Goal: Information Seeking & Learning: Find specific fact

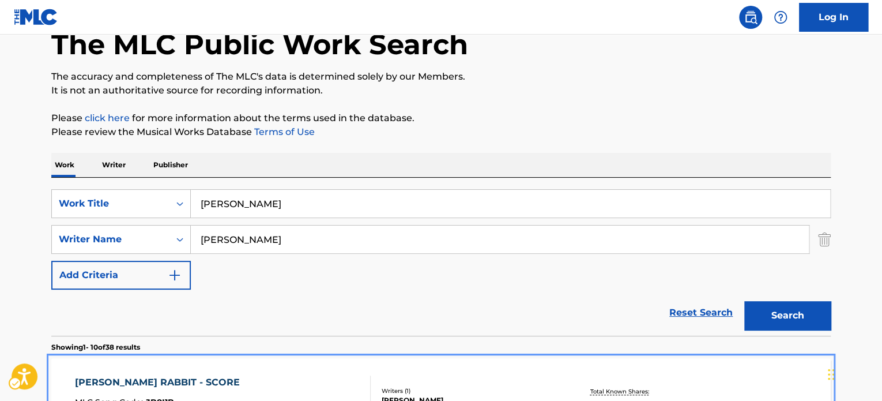
scroll to position [21, 0]
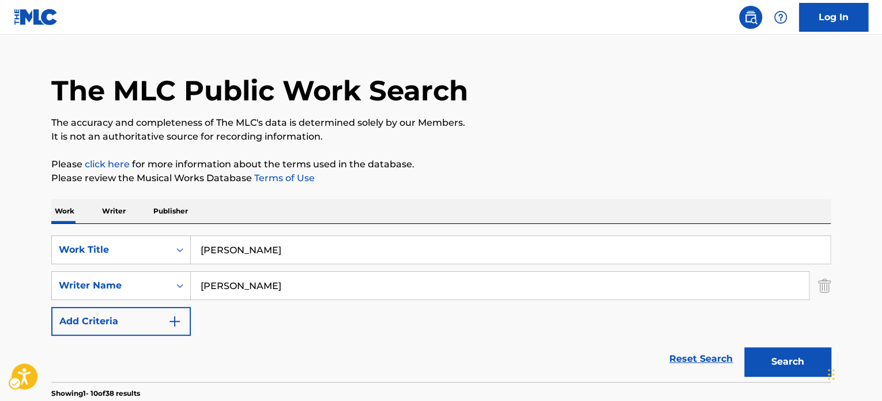
drag, startPoint x: 295, startPoint y: 204, endPoint x: 289, endPoint y: 215, distance: 12.9
click at [295, 204] on div "Work Writer Publisher" at bounding box center [440, 211] width 779 height 24
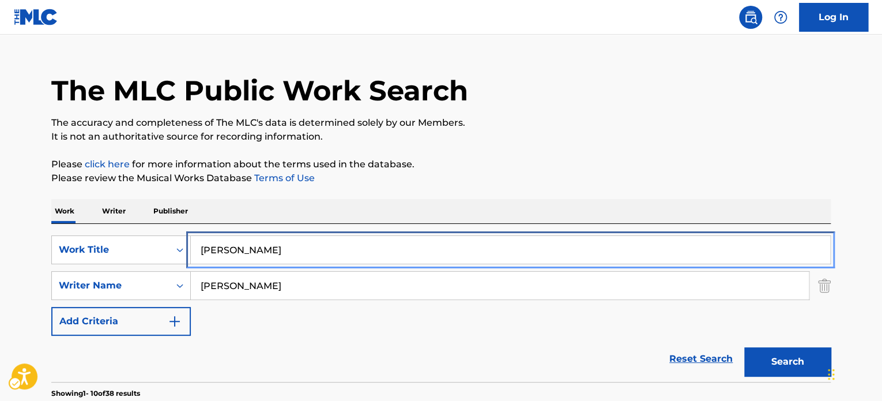
click at [272, 250] on input "jojo" at bounding box center [510, 250] width 639 height 28
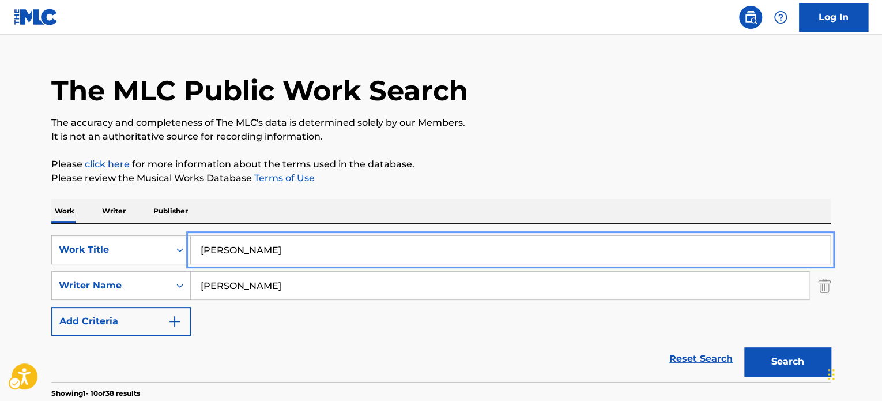
click at [272, 250] on input "jojo" at bounding box center [510, 250] width 639 height 28
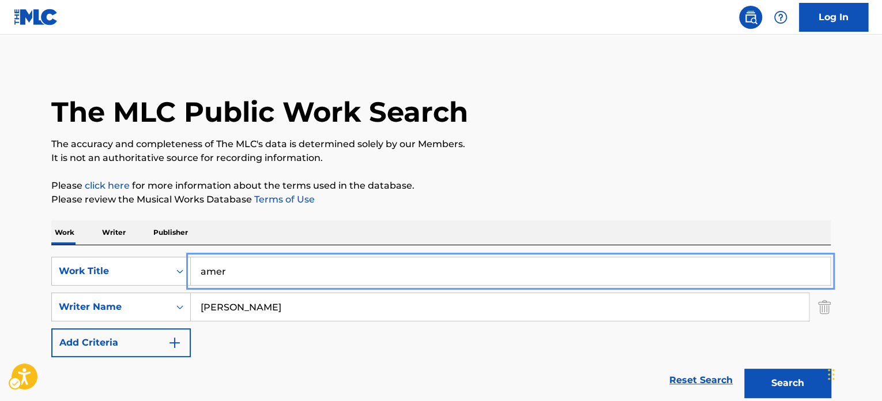
scroll to position [0, 0]
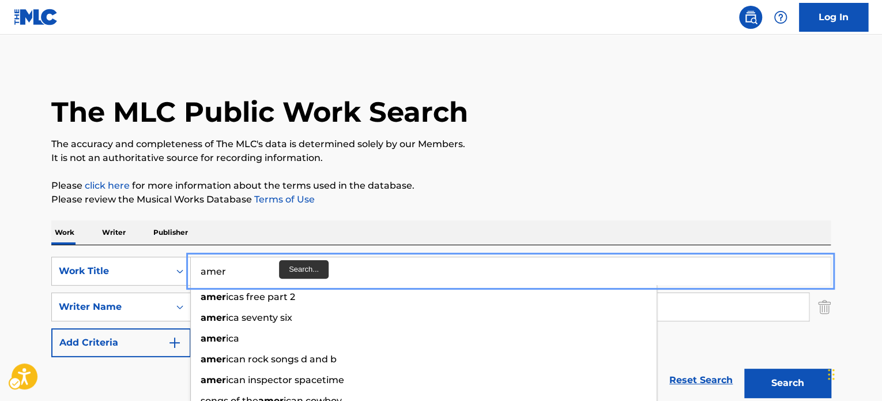
drag, startPoint x: 281, startPoint y: 265, endPoint x: 42, endPoint y: 271, distance: 239.3
paste input "The Comic Strip Presents"
type input "The Comic Strip Presents"
click at [431, 232] on div "Work Writer Publisher" at bounding box center [440, 232] width 779 height 24
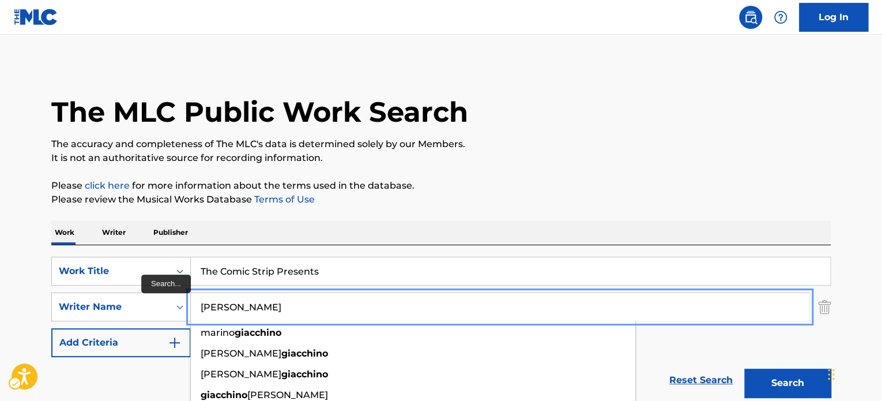
click at [381, 302] on input "Giacchino" at bounding box center [500, 307] width 618 height 28
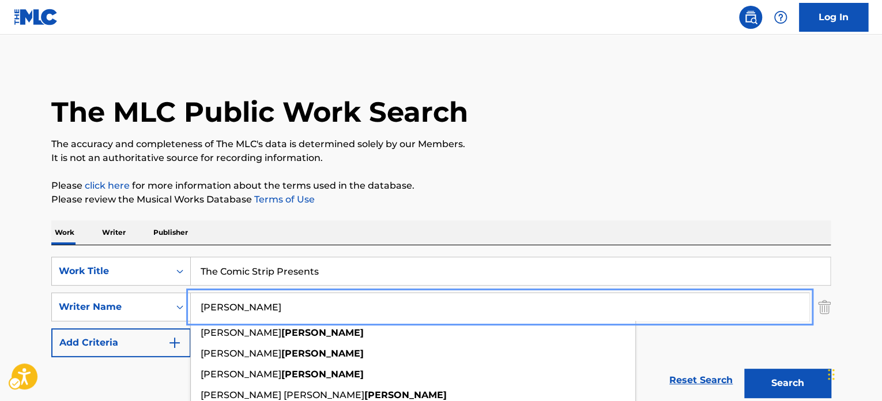
type input "burrows"
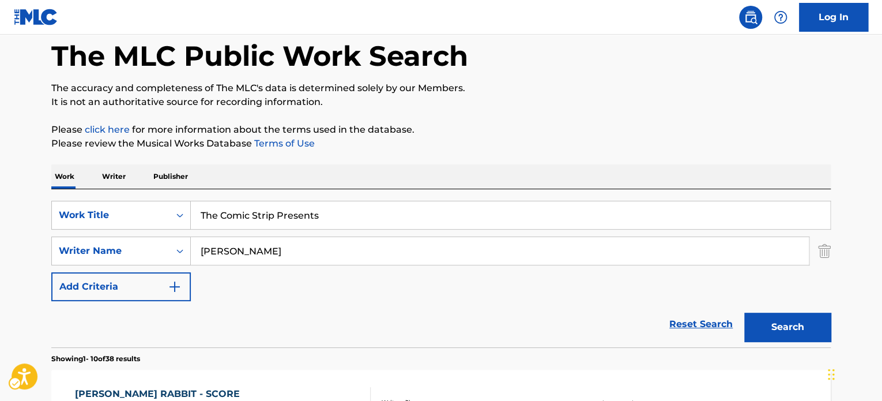
scroll to position [58, 0]
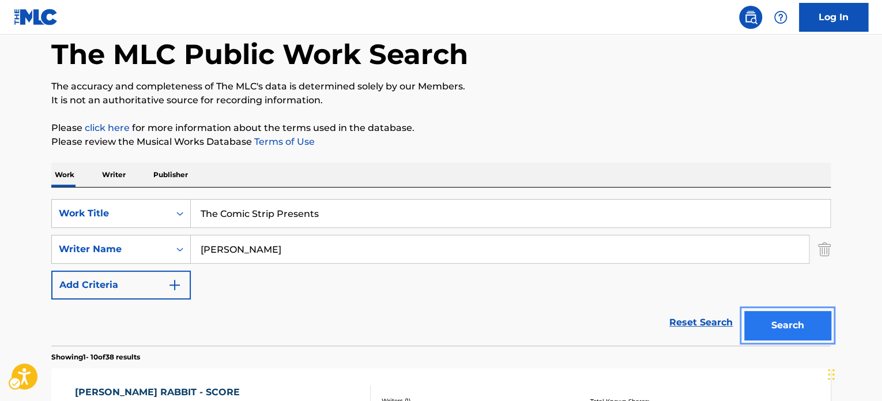
click at [784, 316] on button "Search" at bounding box center [787, 325] width 86 height 29
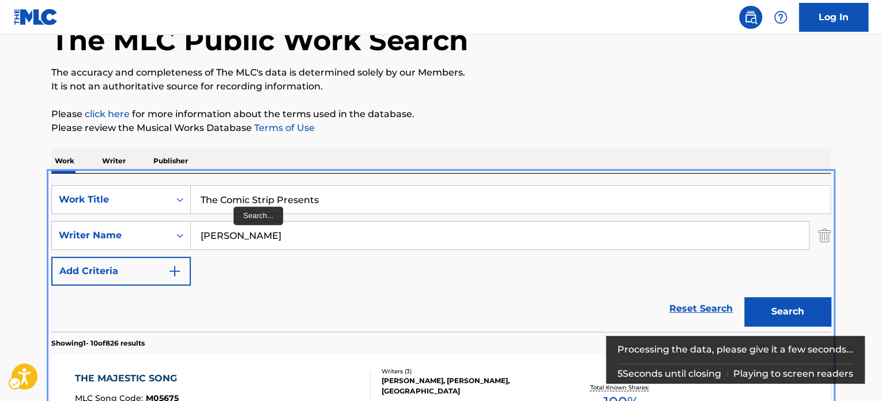
scroll to position [71, 0]
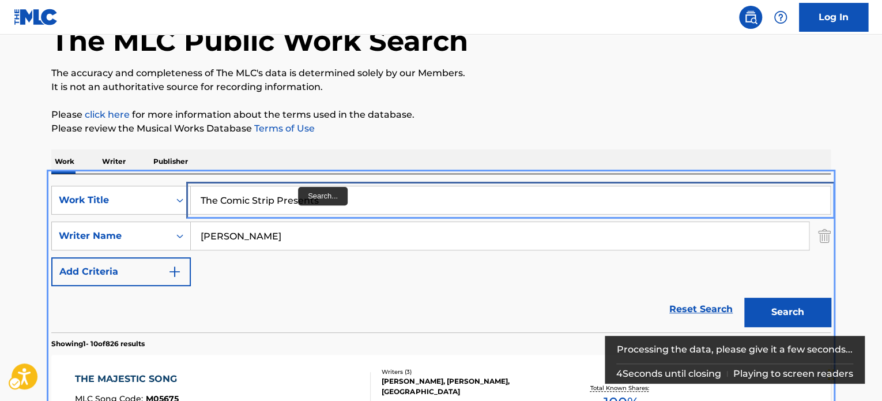
click at [303, 198] on input "The Comic Strip Presents" at bounding box center [510, 200] width 639 height 28
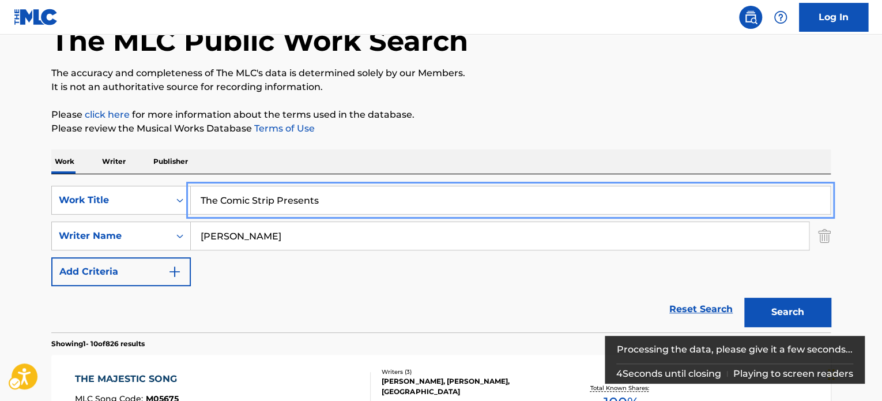
click at [303, 198] on input "The Comic Strip Presents" at bounding box center [510, 200] width 639 height 28
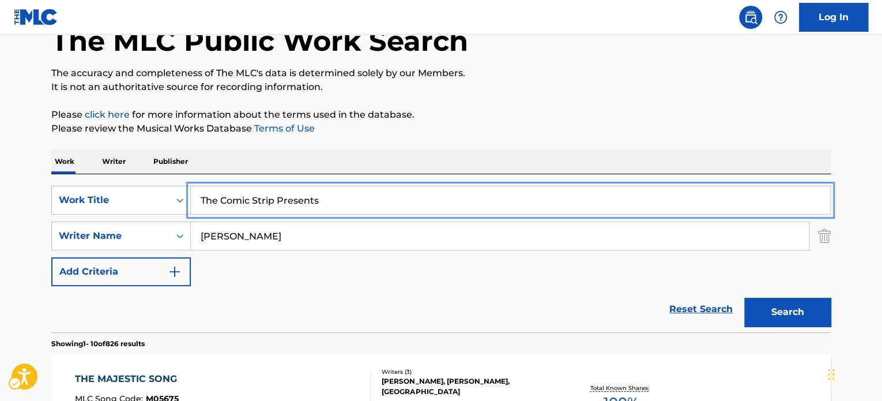
paste input "Scum"
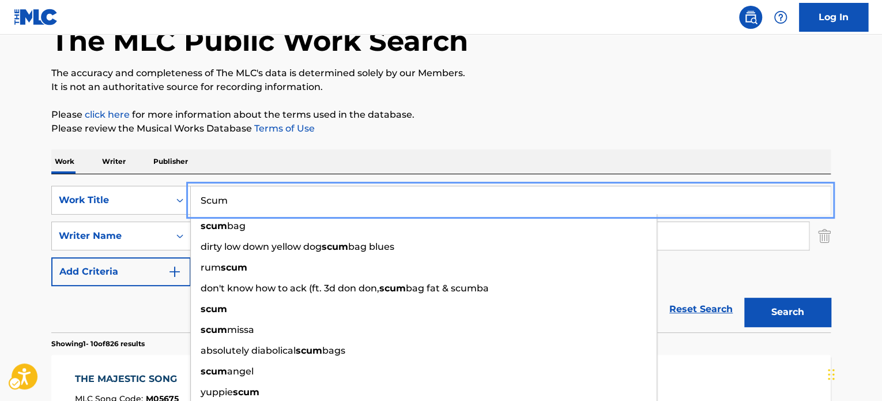
type input "Scum"
